Goal: Find specific page/section: Find specific page/section

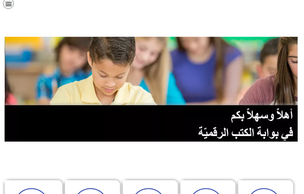
scroll to position [92, 0]
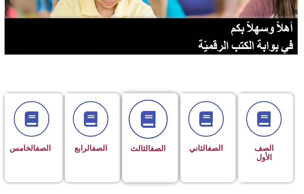
click at [149, 127] on icon at bounding box center [148, 119] width 17 height 17
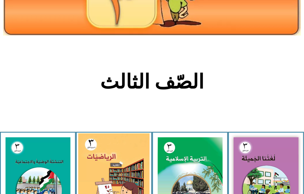
scroll to position [123, 0]
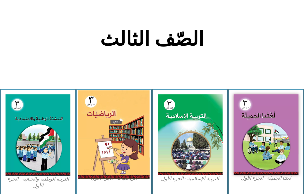
click at [129, 122] on img at bounding box center [113, 134] width 71 height 88
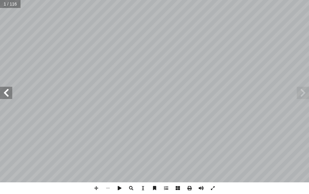
click at [9, 93] on span at bounding box center [6, 93] width 12 height 12
click at [8, 92] on span at bounding box center [6, 93] width 12 height 12
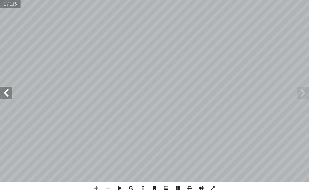
click at [8, 92] on span at bounding box center [6, 93] width 12 height 12
click at [95, 191] on span at bounding box center [96, 188] width 12 height 12
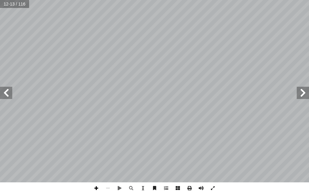
click at [100, 189] on span at bounding box center [96, 188] width 12 height 12
